Goal: Book appointment/travel/reservation

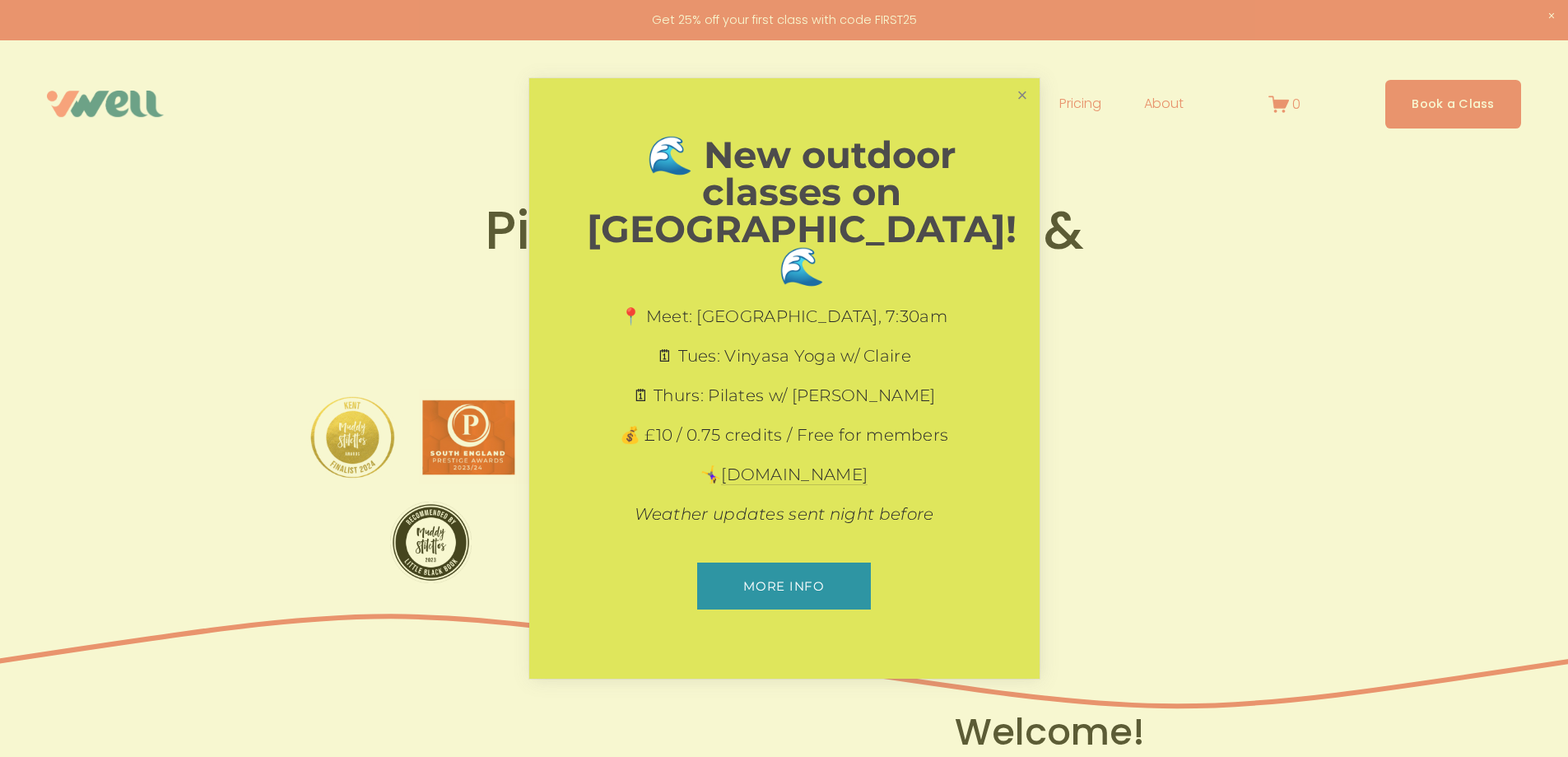
click at [1032, 109] on link "Close" at bounding box center [1022, 95] width 29 height 29
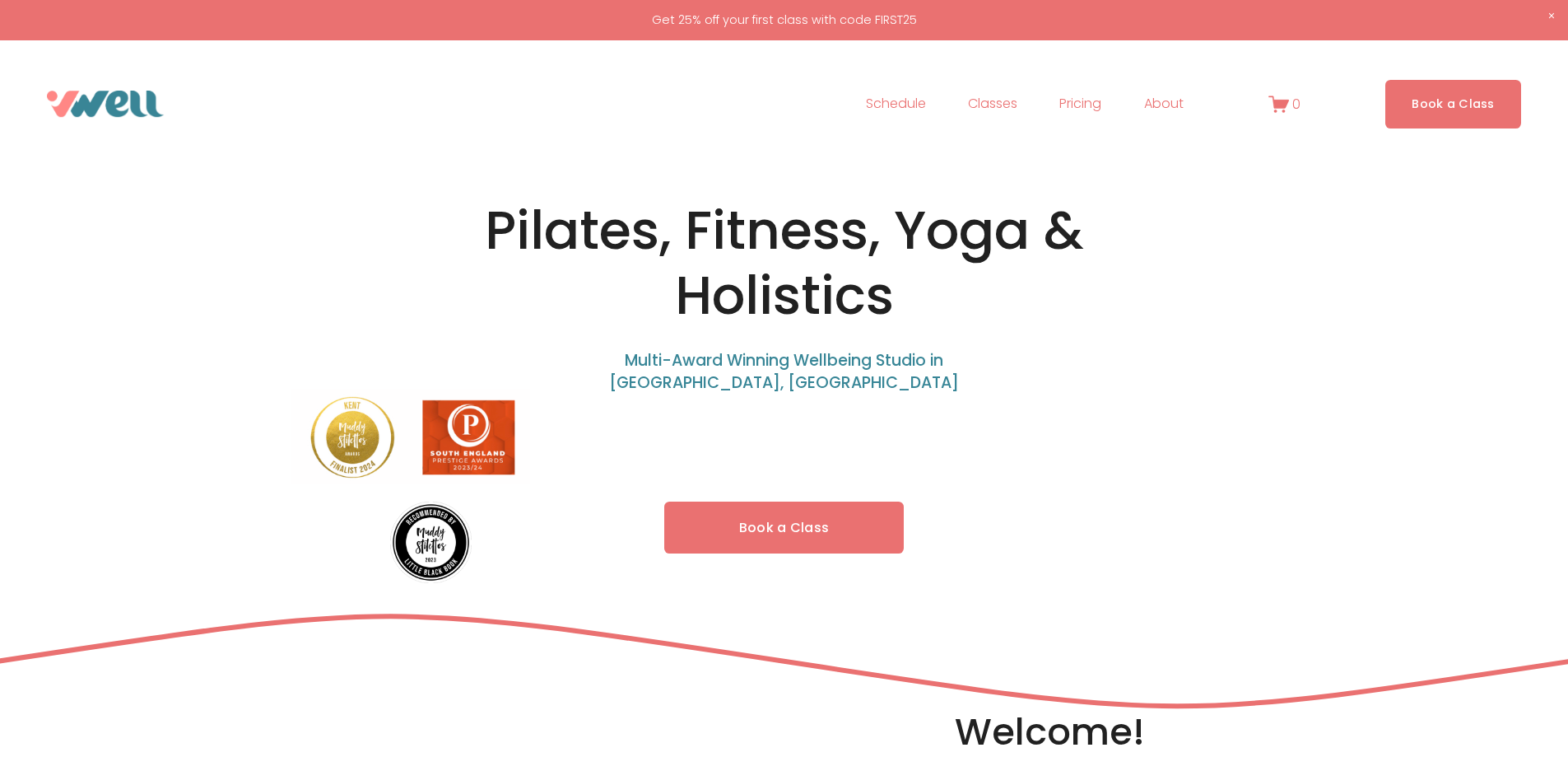
click at [911, 101] on link "Schedule" at bounding box center [895, 103] width 60 height 26
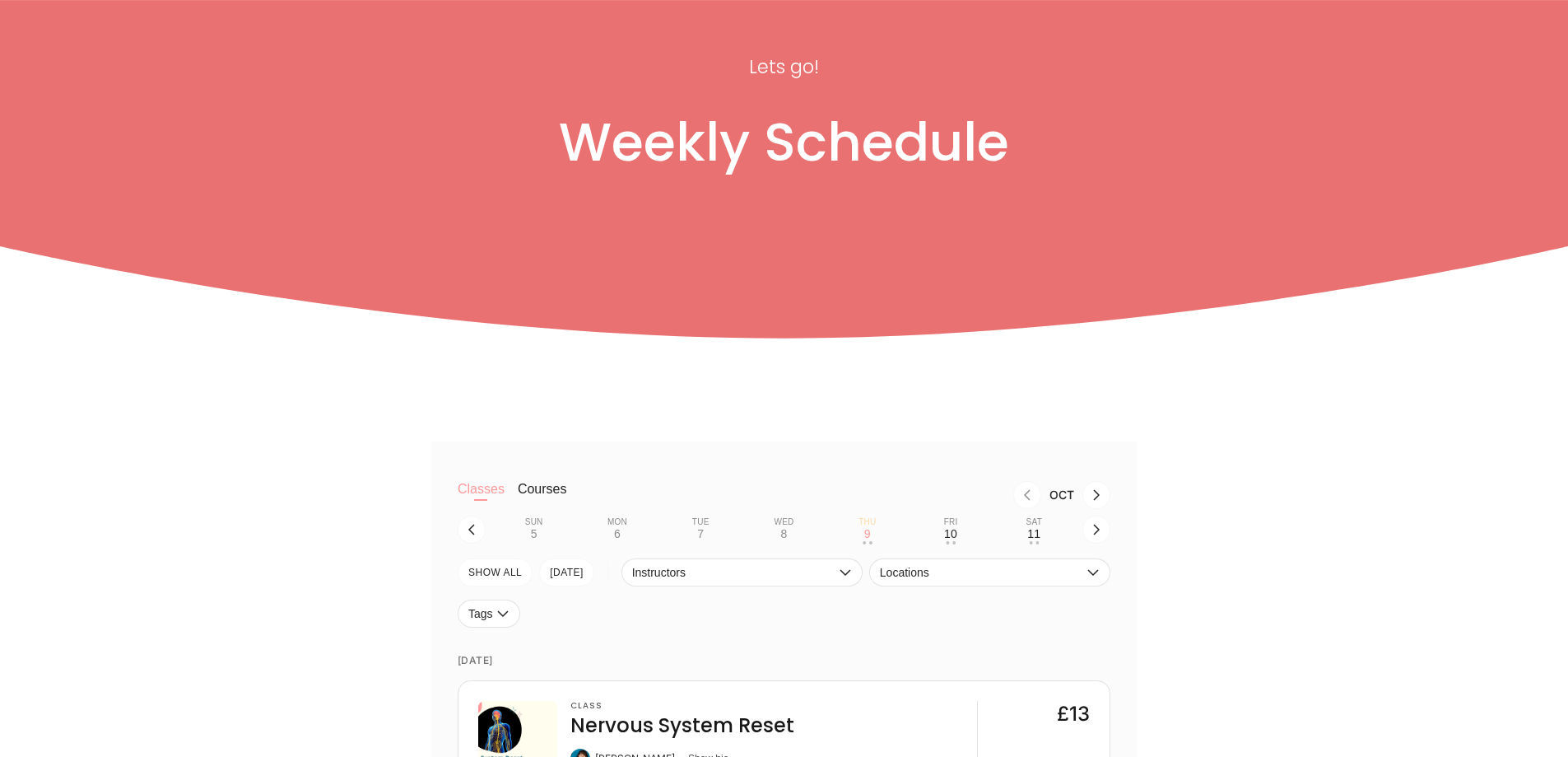
scroll to position [412, 0]
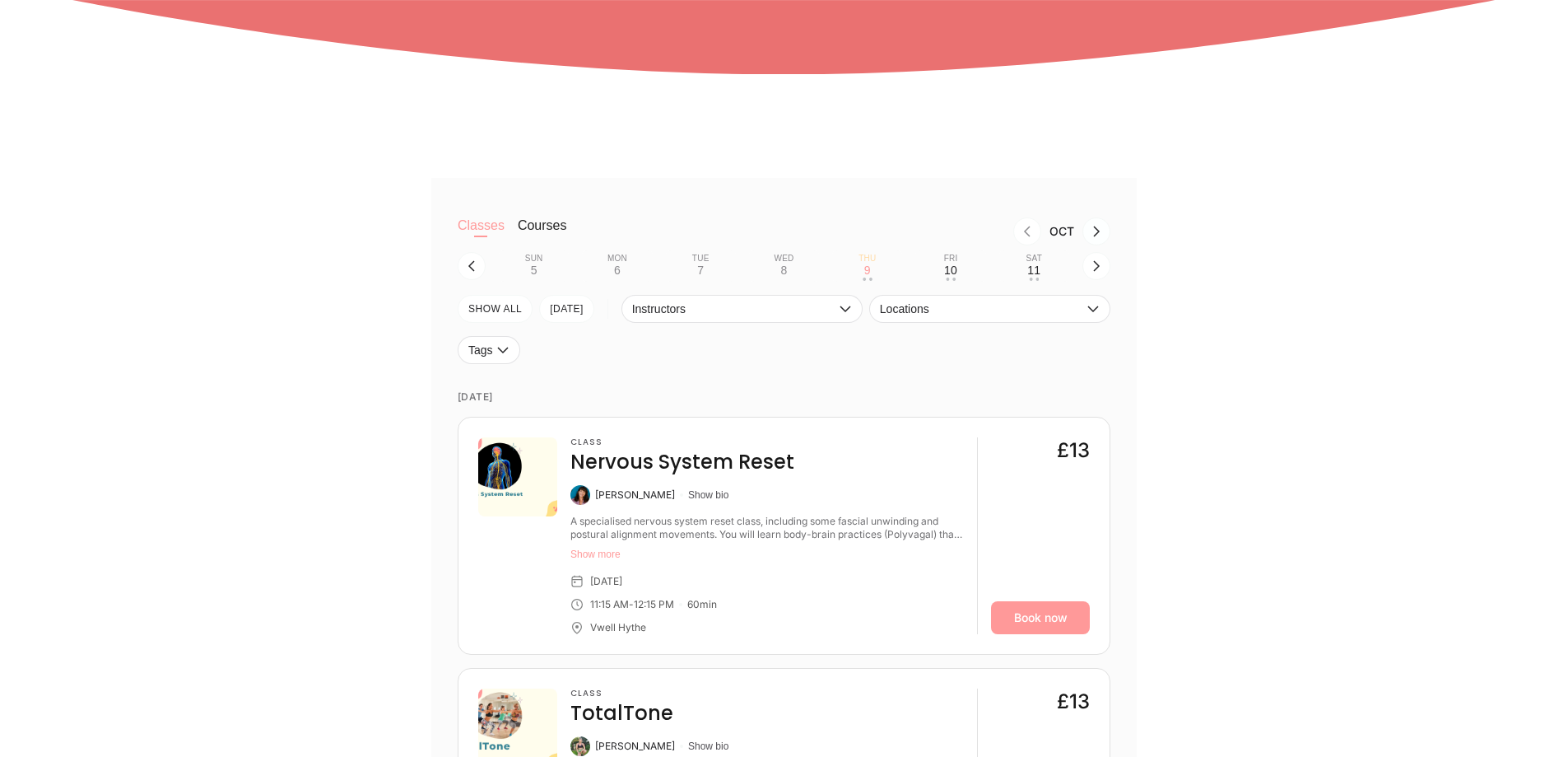
click at [1098, 233] on icon "Next month, Nov" at bounding box center [1096, 232] width 6 height 11
click at [472, 267] on icon "button" at bounding box center [471, 266] width 6 height 11
click at [466, 268] on icon "button" at bounding box center [471, 266] width 13 height 13
click at [473, 264] on icon "button" at bounding box center [471, 266] width 6 height 11
click at [1090, 268] on icon "button" at bounding box center [1096, 266] width 13 height 13
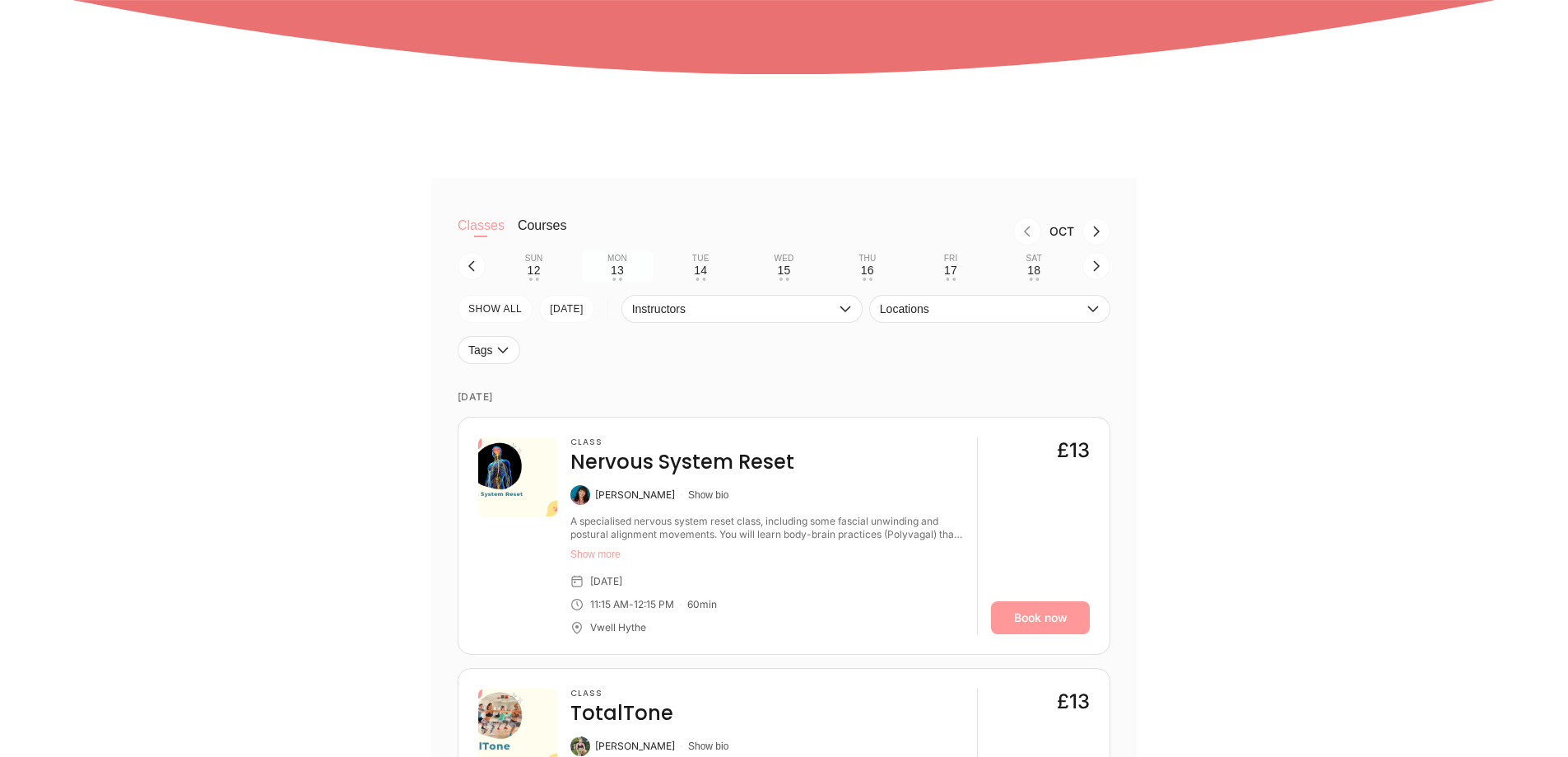
click at [613, 273] on div "13" at bounding box center [617, 270] width 13 height 13
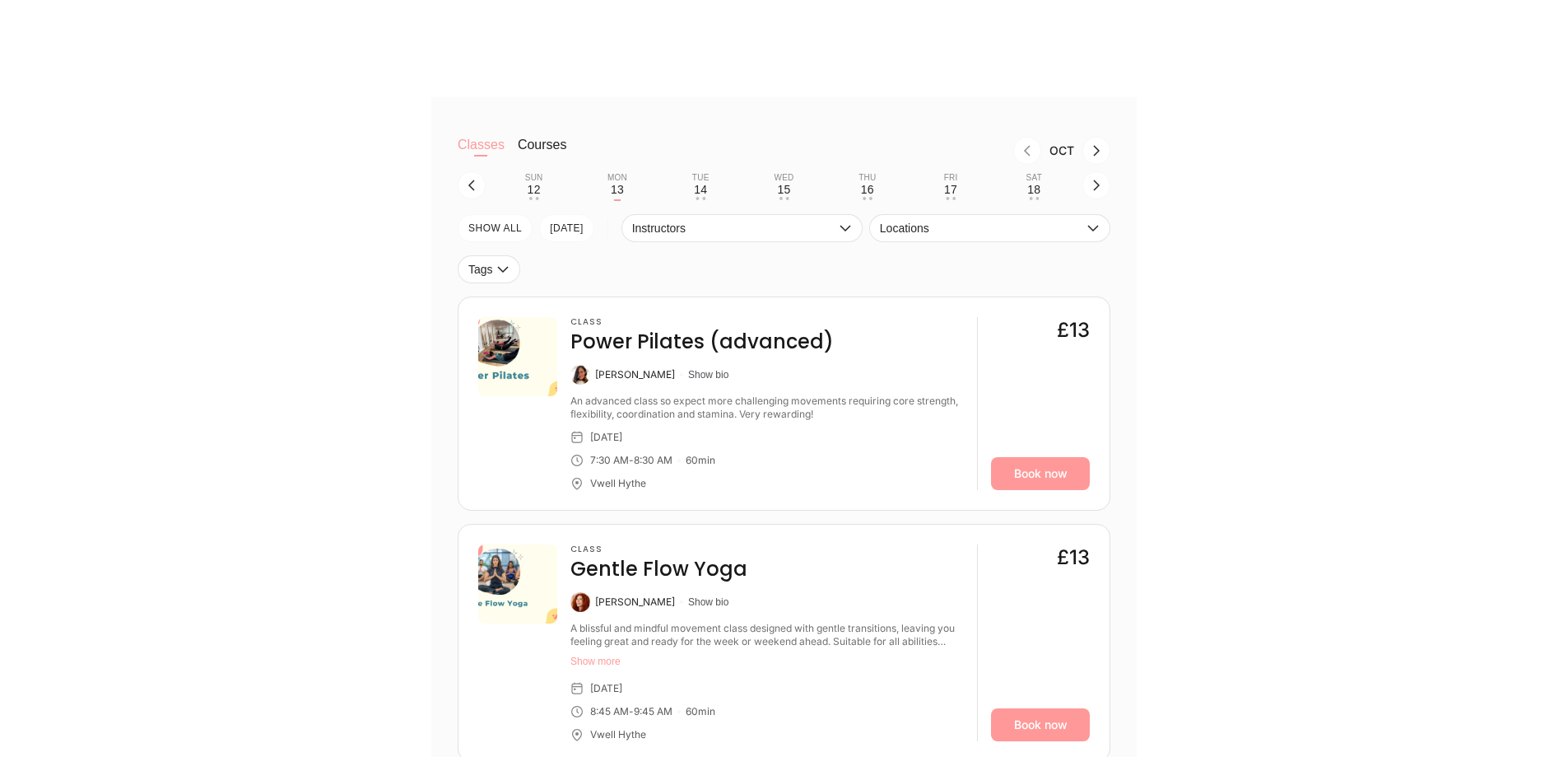
scroll to position [658, 0]
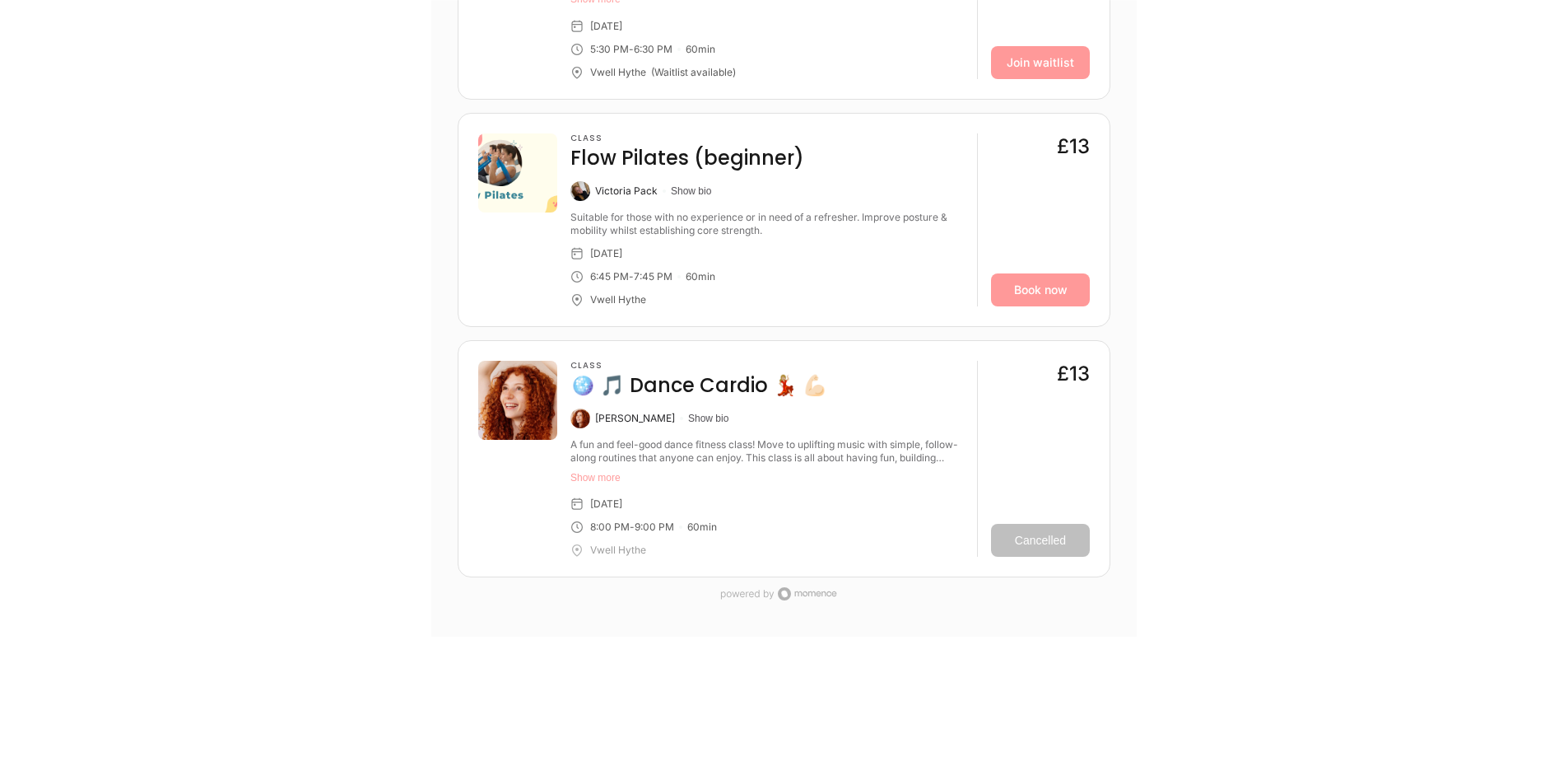
scroll to position [1894, 0]
